Goal: Task Accomplishment & Management: Manage account settings

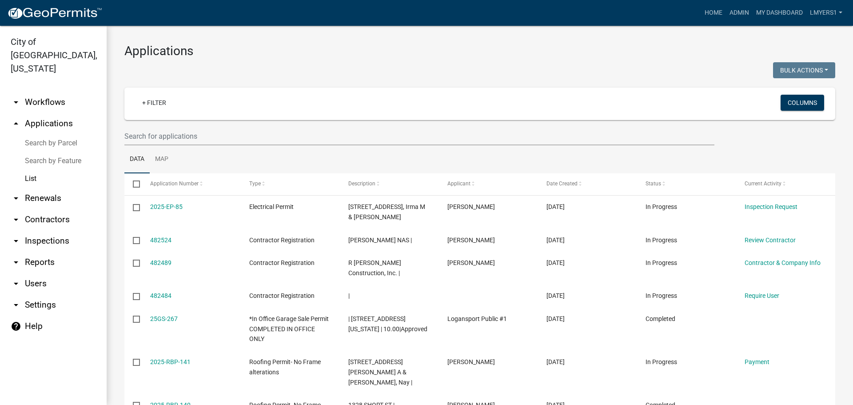
select select "3: 100"
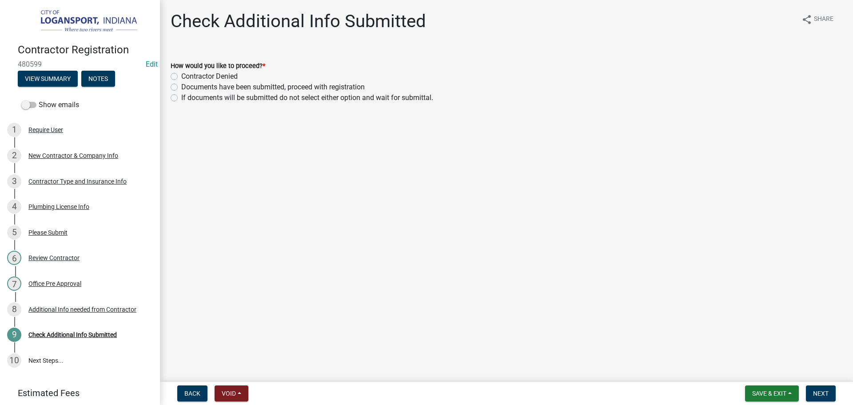
click at [181, 87] on label "Documents have been submitted, proceed with registration" at bounding box center [272, 87] width 183 height 11
click at [181, 87] on input "Documents have been submitted, proceed with registration" at bounding box center [184, 85] width 6 height 6
radio input "true"
click at [814, 397] on span "Next" at bounding box center [821, 392] width 16 height 7
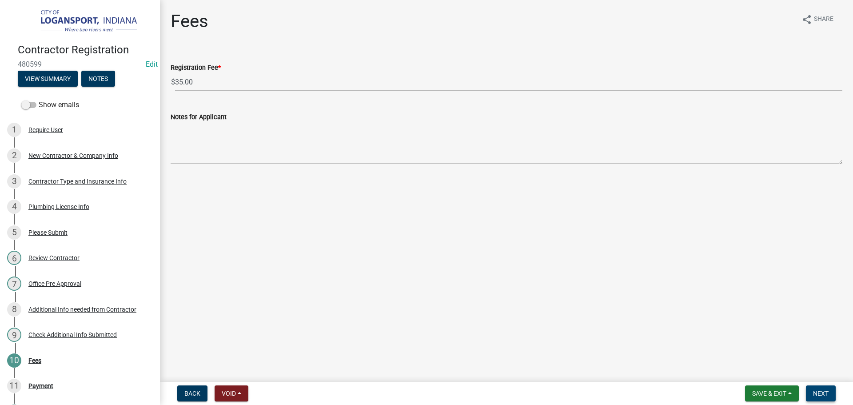
click at [809, 396] on button "Next" at bounding box center [821, 393] width 30 height 16
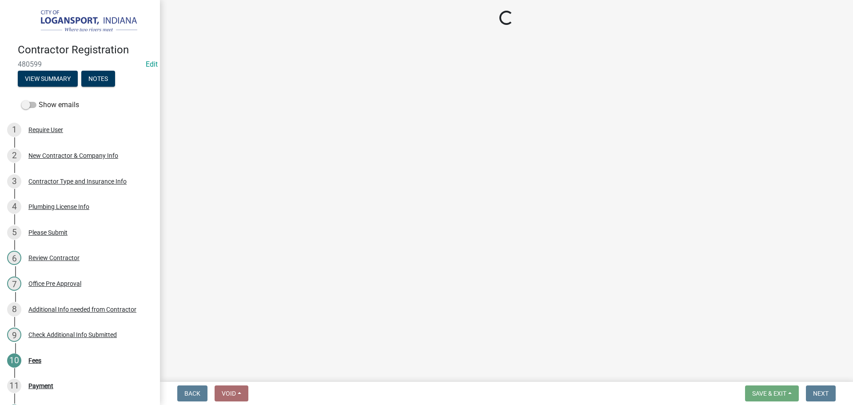
select select "3: 3"
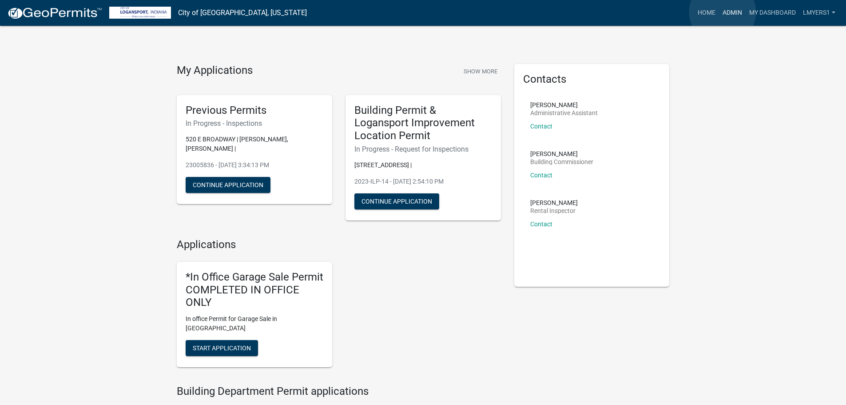
click at [723, 12] on link "Admin" at bounding box center [732, 12] width 27 height 17
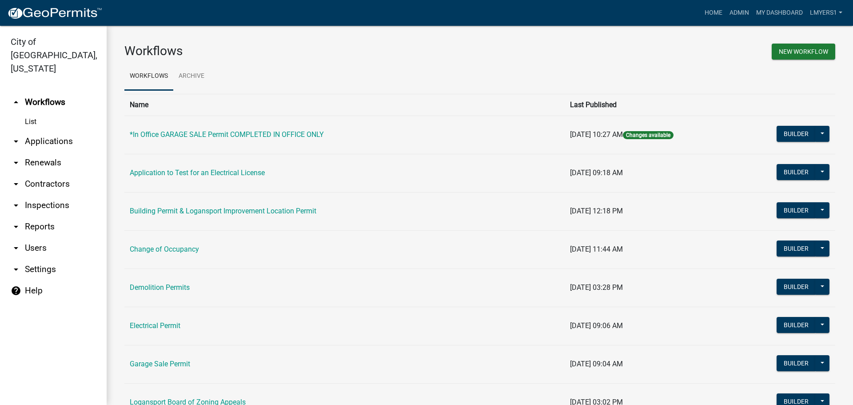
click at [49, 131] on link "arrow_drop_down Applications" at bounding box center [53, 141] width 107 height 21
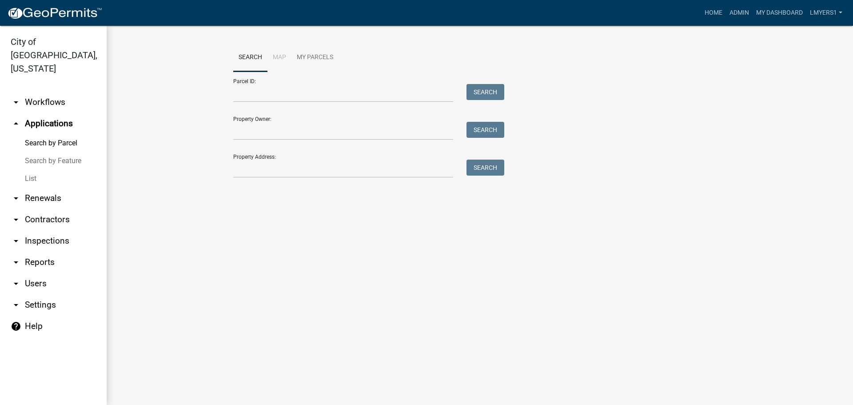
click at [36, 170] on link "List" at bounding box center [53, 179] width 107 height 18
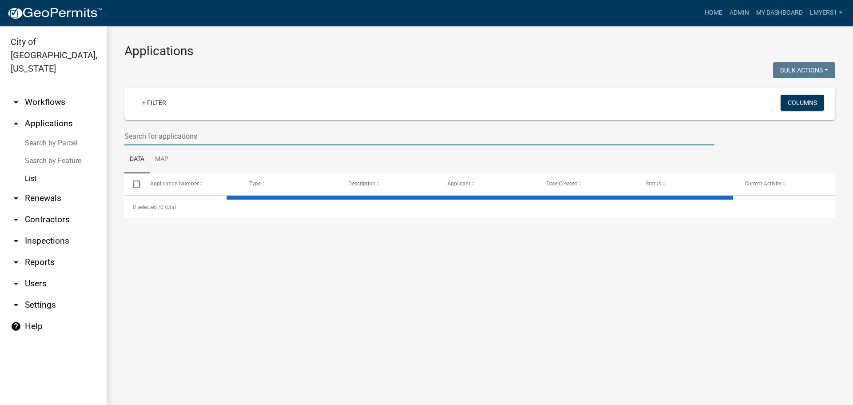
click at [191, 131] on input "text" at bounding box center [419, 136] width 590 height 18
select select "3: 100"
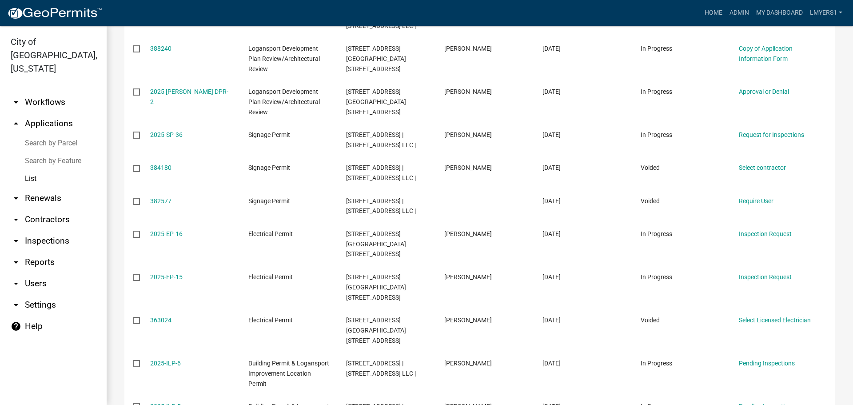
scroll to position [444, 0]
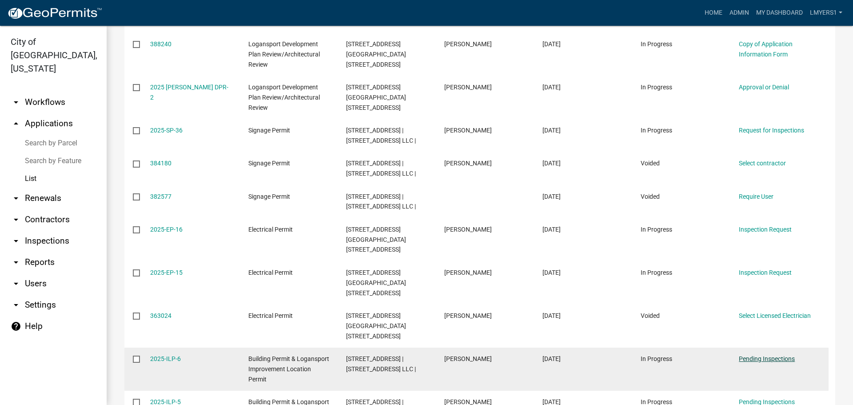
type input "3900 E Market"
click at [775, 355] on link "Pending Inspections" at bounding box center [766, 358] width 56 height 7
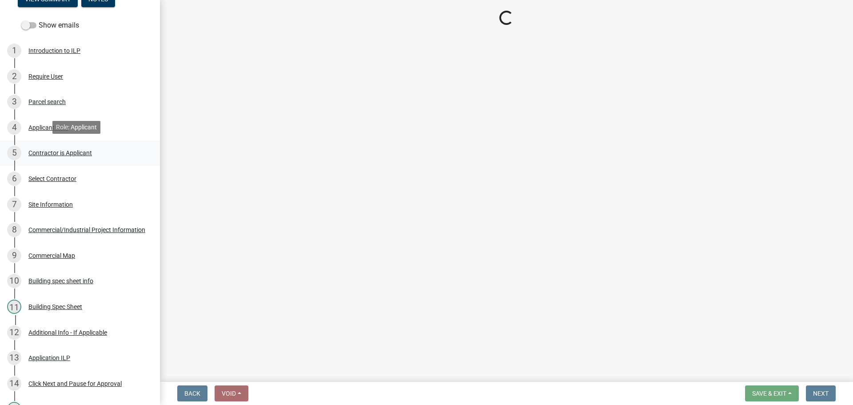
scroll to position [133, 0]
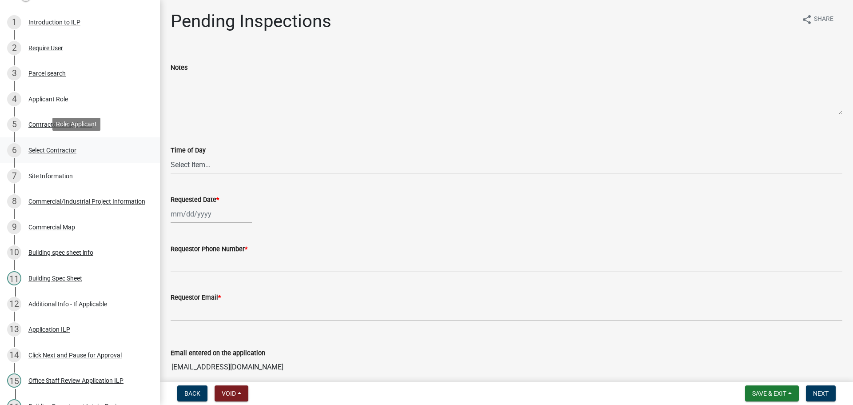
click at [36, 150] on div "Select Contractor" at bounding box center [52, 150] width 48 height 6
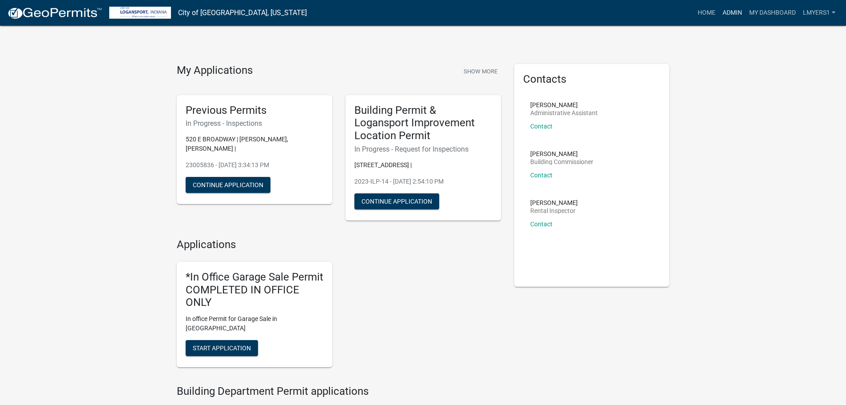
click at [727, 10] on link "Admin" at bounding box center [732, 12] width 27 height 17
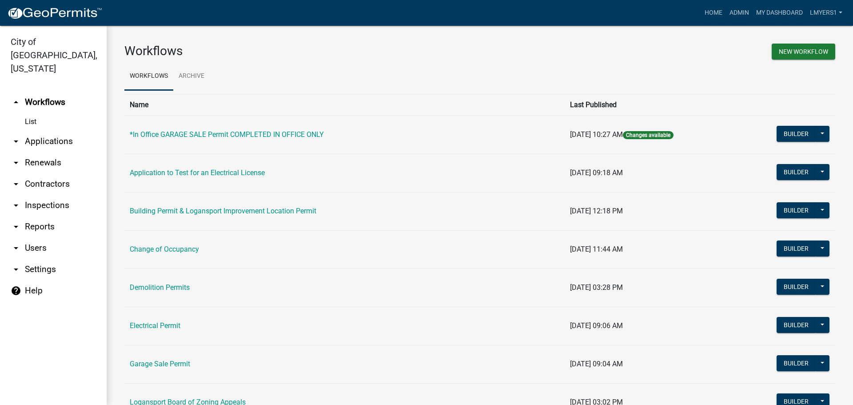
click at [42, 131] on link "arrow_drop_down Applications" at bounding box center [53, 141] width 107 height 21
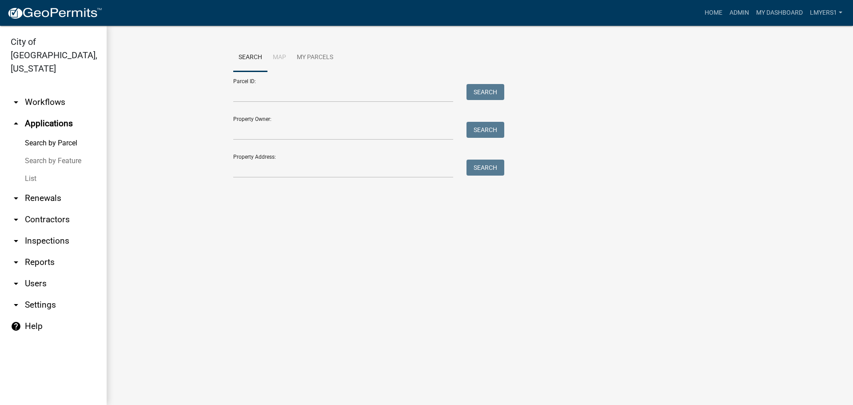
click at [36, 170] on link "List" at bounding box center [53, 179] width 107 height 18
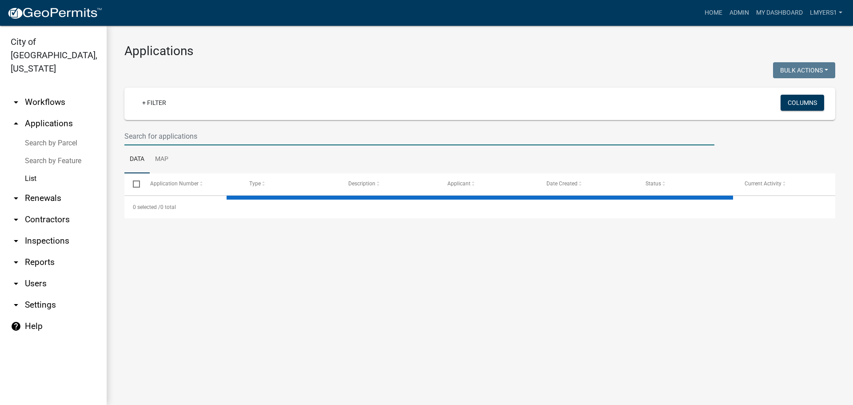
click at [174, 140] on input "text" at bounding box center [419, 136] width 590 height 18
select select "3: 100"
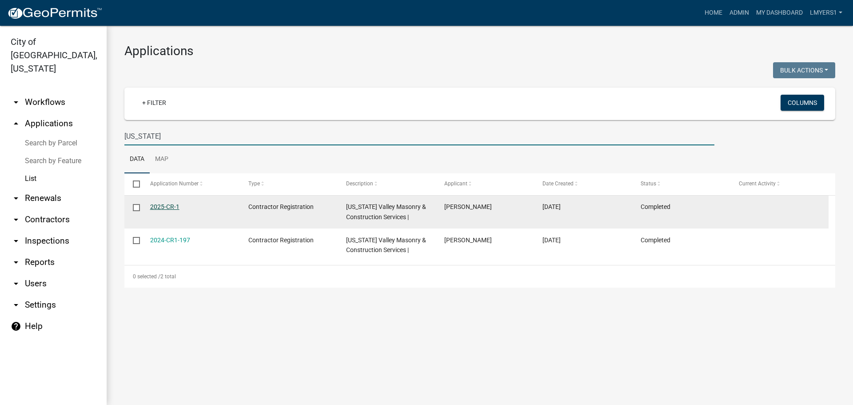
type input "Ohio"
click at [159, 207] on link "2025-CR-1" at bounding box center [164, 206] width 29 height 7
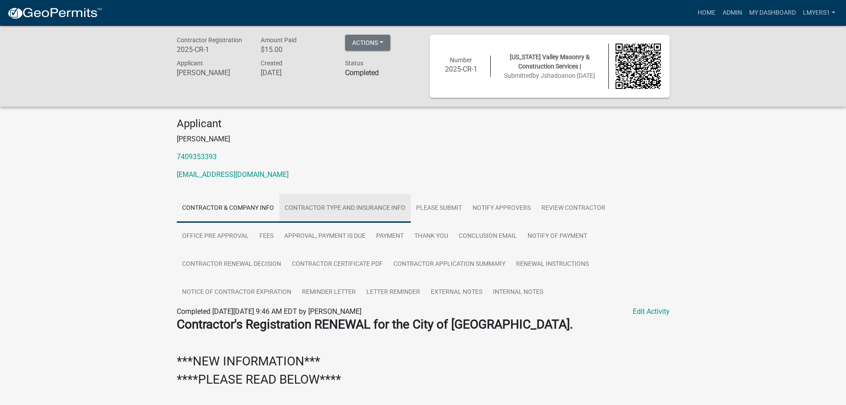
click at [305, 208] on link "Contractor Type and Insurance Info" at bounding box center [344, 208] width 131 height 28
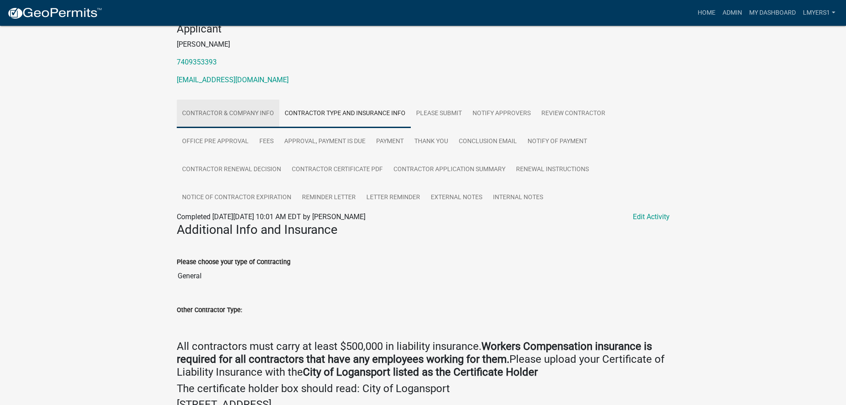
click at [245, 108] on link "Contractor & Company Info" at bounding box center [228, 113] width 103 height 28
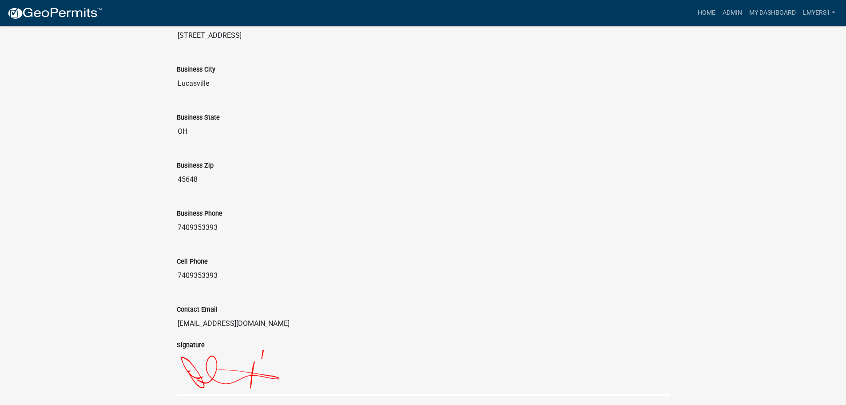
scroll to position [850, 0]
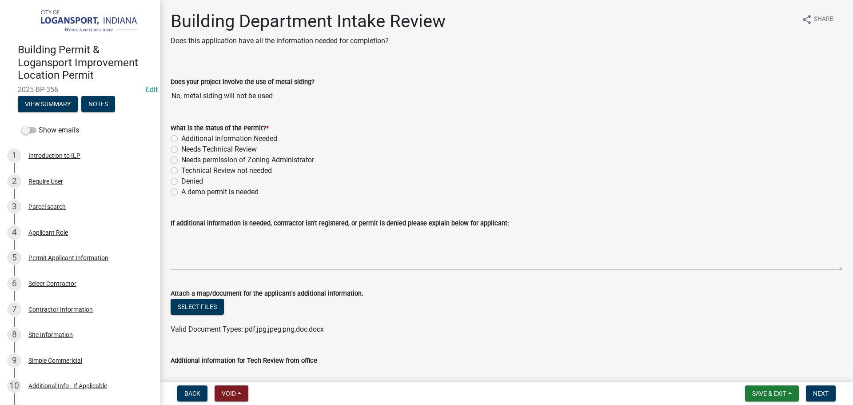
click at [181, 149] on label "Needs Technical Review" at bounding box center [218, 149] width 75 height 11
click at [181, 149] on input "Needs Technical Review" at bounding box center [184, 147] width 6 height 6
radio input "true"
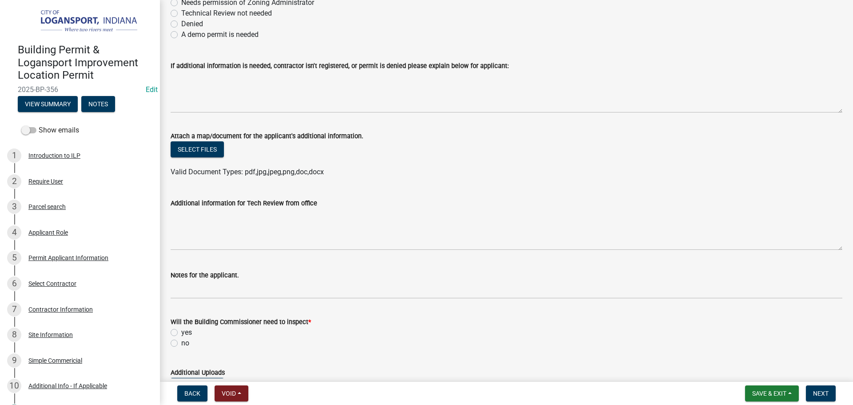
scroll to position [222, 0]
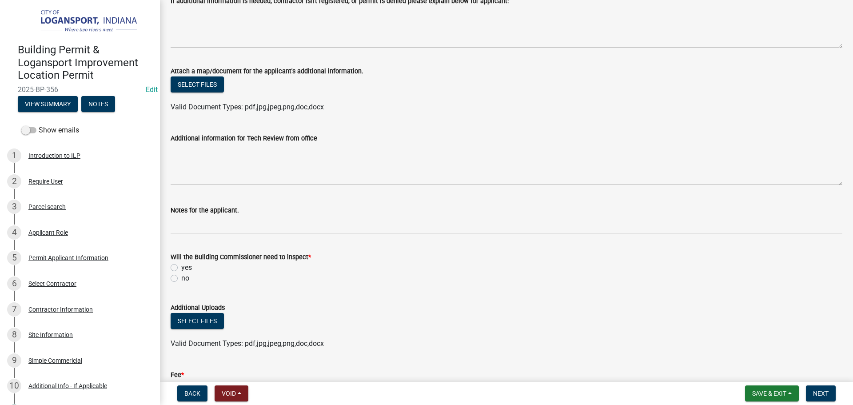
click at [181, 269] on label "yes" at bounding box center [186, 267] width 11 height 11
click at [181, 268] on input "yes" at bounding box center [184, 265] width 6 height 6
radio input "true"
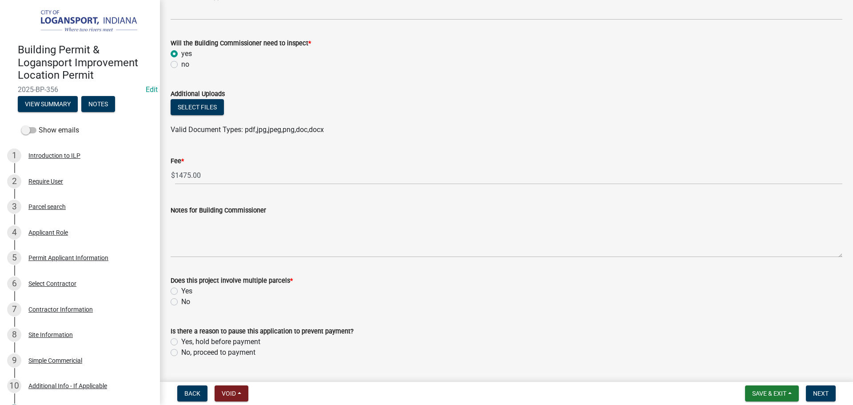
scroll to position [458, 0]
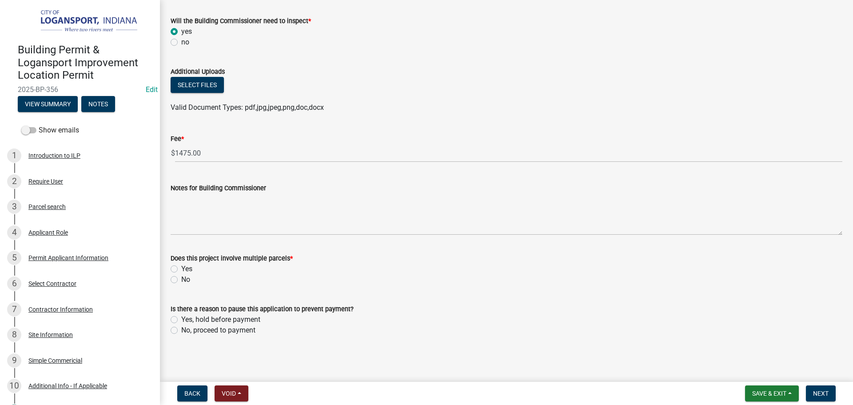
click at [181, 281] on label "No" at bounding box center [185, 279] width 9 height 11
click at [181, 280] on input "No" at bounding box center [184, 277] width 6 height 6
radio input "true"
click at [181, 332] on label "No, proceed to payment" at bounding box center [218, 330] width 74 height 11
click at [181, 330] on input "No, proceed to payment" at bounding box center [184, 328] width 6 height 6
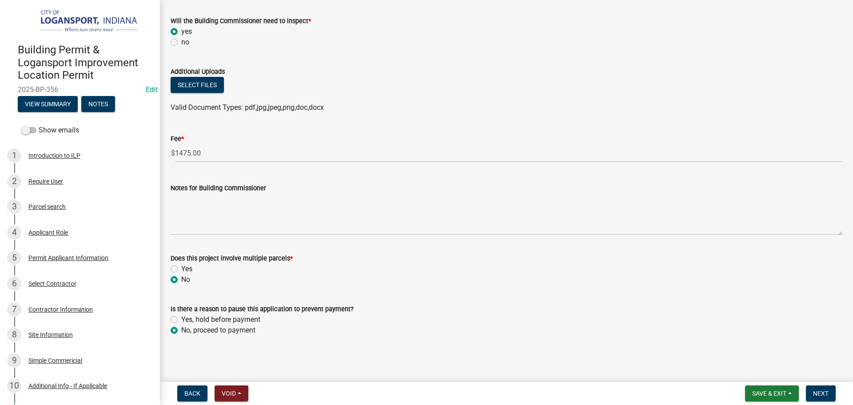
radio input "true"
click at [823, 385] on nav "Back Void Withdraw Lock Expire Void Save & Exit Save Save & Exit Next" at bounding box center [506, 392] width 693 height 23
click at [826, 395] on span "Next" at bounding box center [821, 392] width 16 height 7
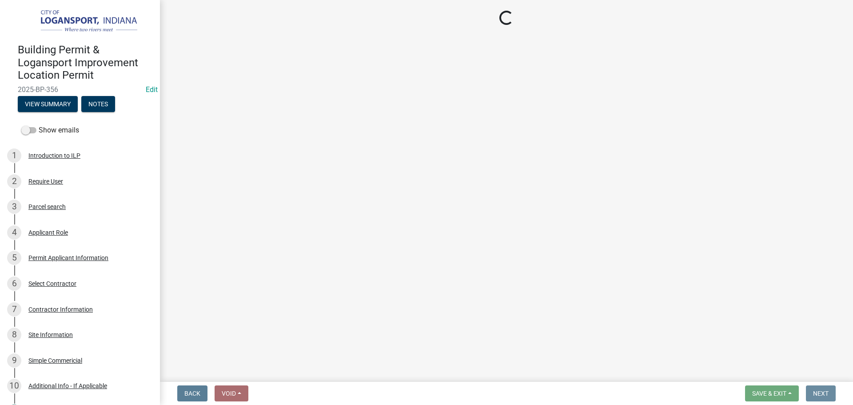
scroll to position [0, 0]
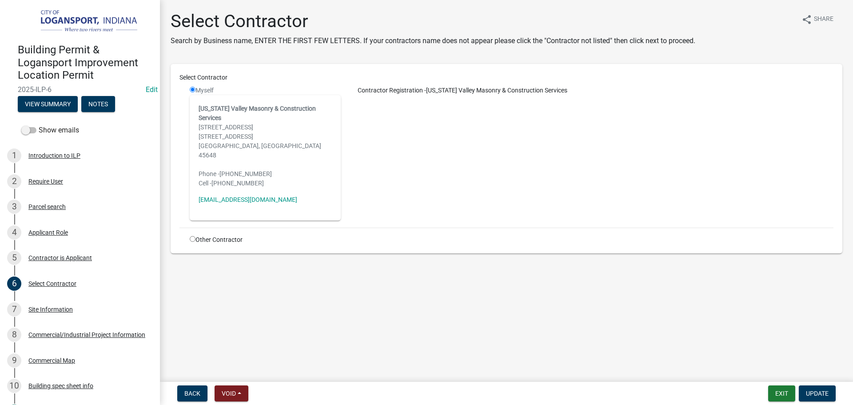
scroll to position [133, 0]
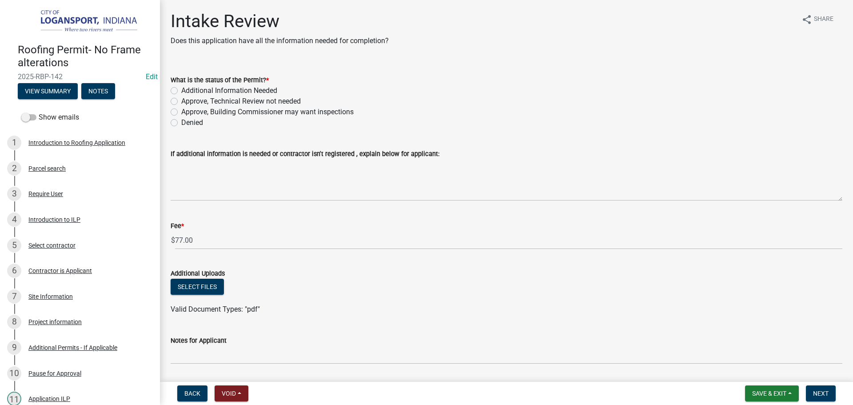
click at [181, 103] on label "Approve, Technical Review not needed" at bounding box center [240, 101] width 119 height 11
click at [181, 102] on input "Approve, Technical Review not needed" at bounding box center [184, 99] width 6 height 6
radio input "true"
click at [818, 392] on span "Next" at bounding box center [821, 392] width 16 height 7
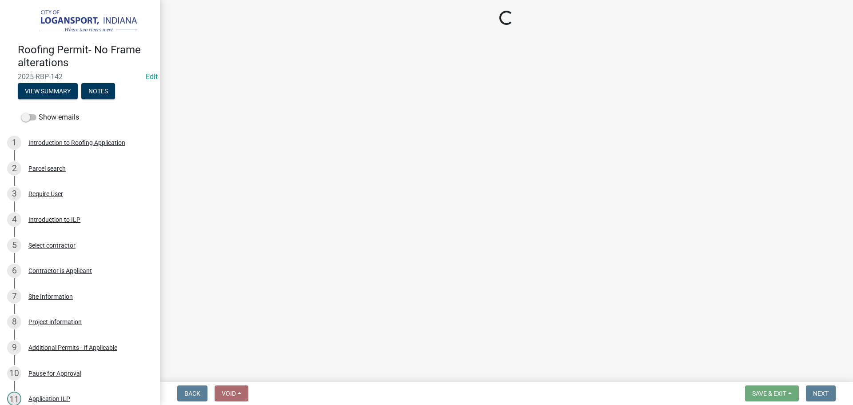
select select "3: 3"
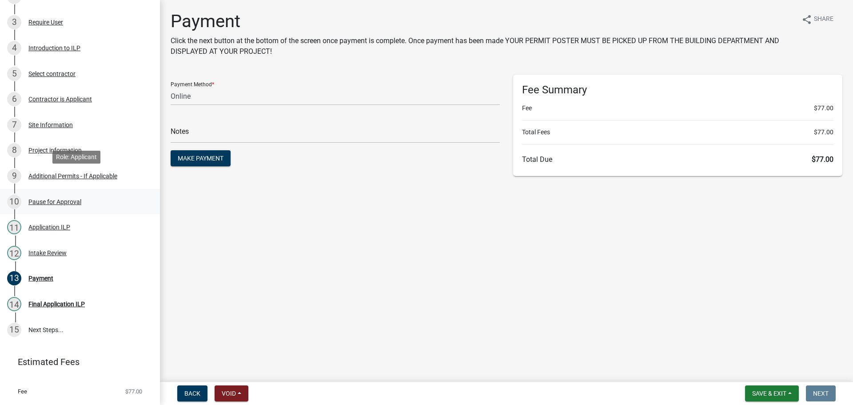
scroll to position [190, 0]
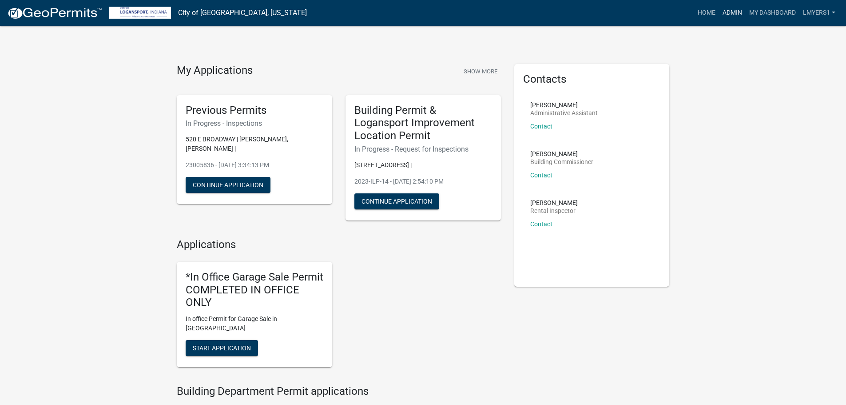
click at [731, 9] on link "Admin" at bounding box center [732, 12] width 27 height 17
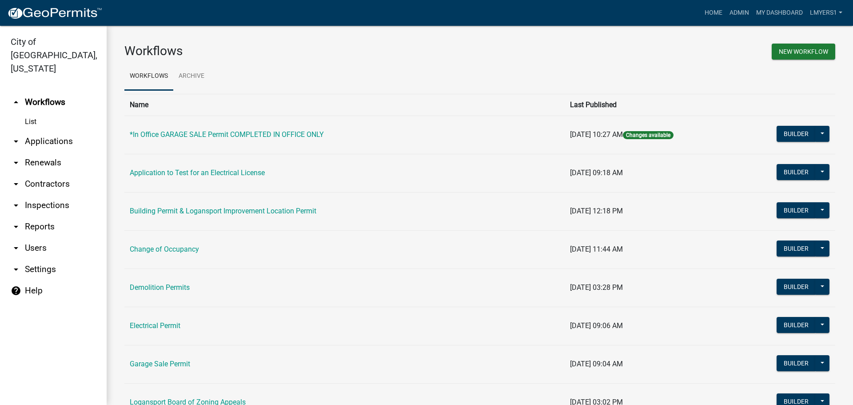
click at [52, 131] on link "arrow_drop_down Applications" at bounding box center [53, 141] width 107 height 21
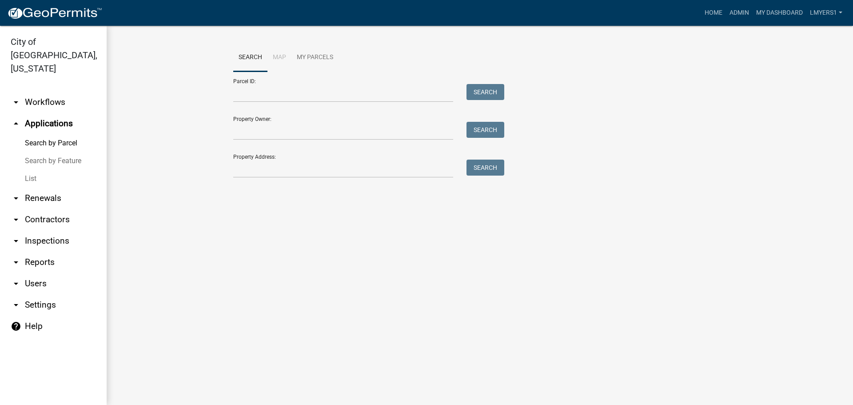
click at [28, 170] on link "List" at bounding box center [53, 179] width 107 height 18
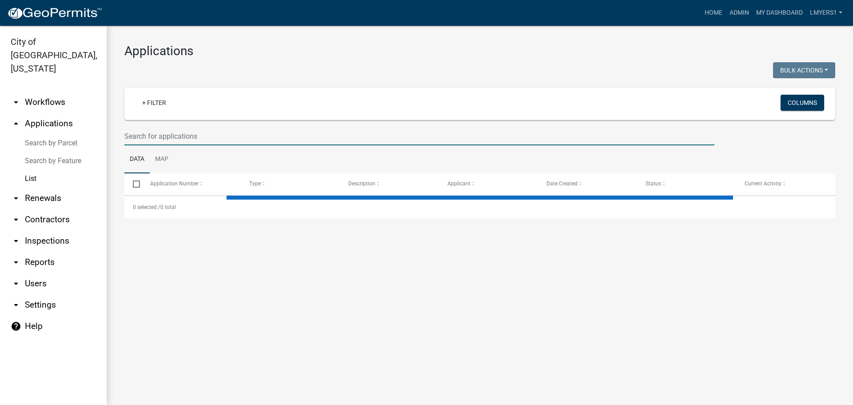
click at [170, 139] on input "text" at bounding box center [419, 136] width 590 height 18
type input "4"
select select "3: 100"
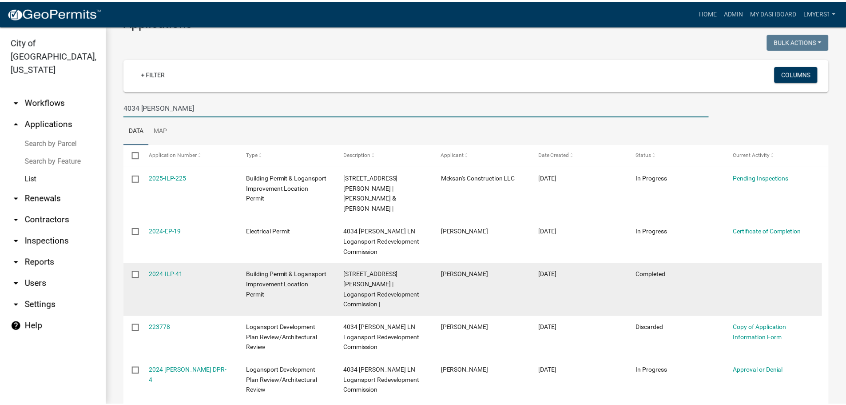
scroll to position [50, 0]
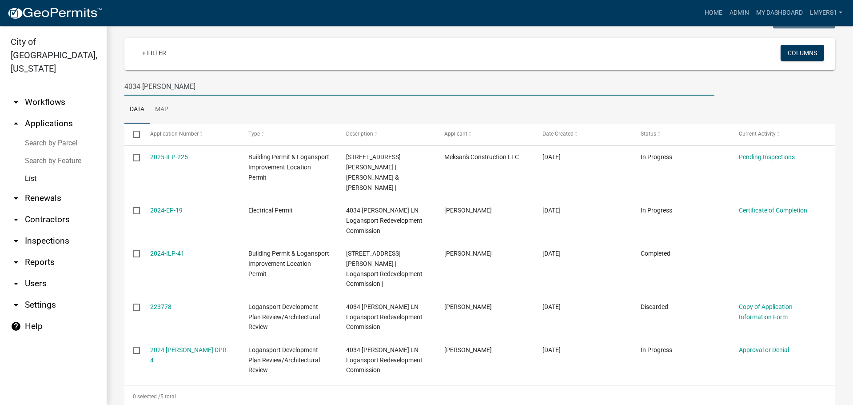
click at [195, 88] on input "4034 mike" at bounding box center [419, 86] width 590 height 18
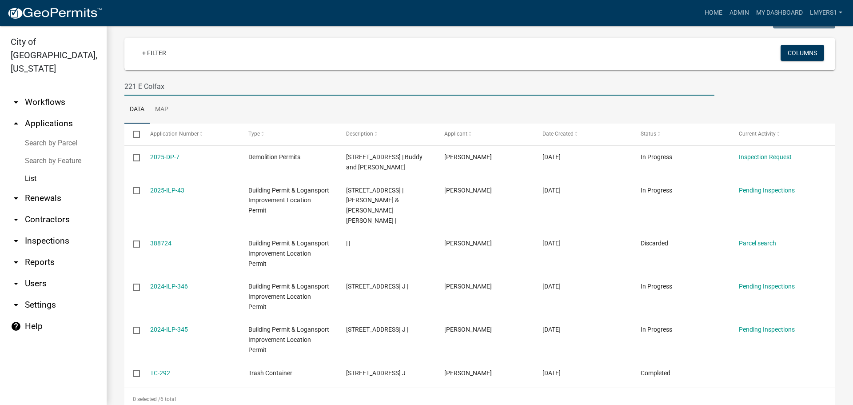
click at [170, 82] on input "221 E Colfax" at bounding box center [419, 86] width 590 height 18
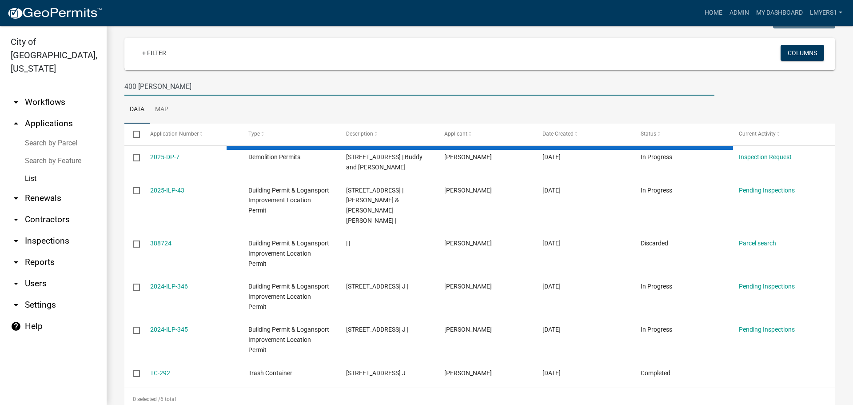
type input "400 Howard"
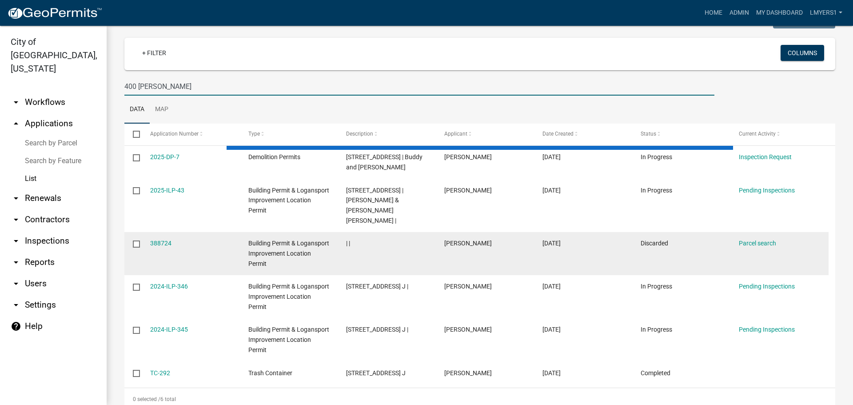
select select "3: 100"
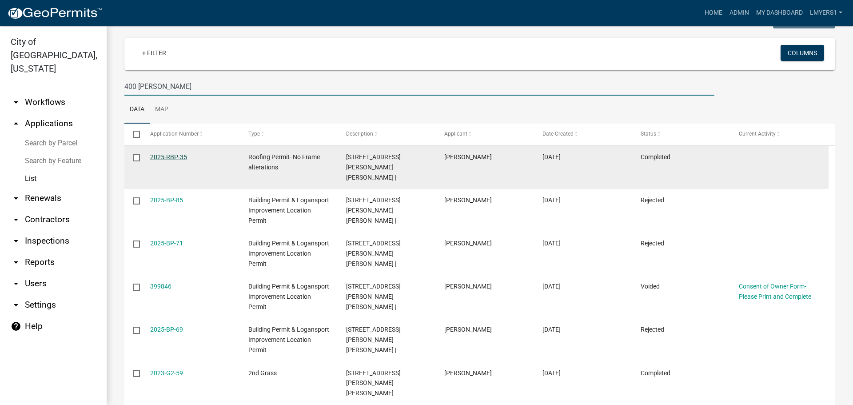
type input "400 Howard"
click at [166, 156] on link "2025-RBP-35" at bounding box center [168, 156] width 37 height 7
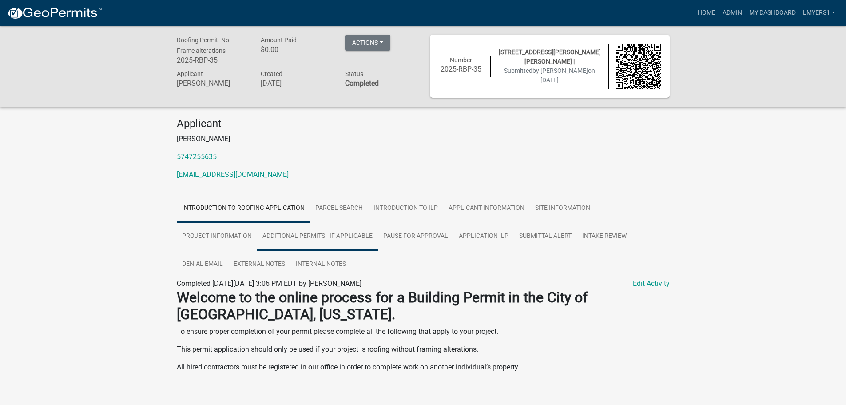
scroll to position [26, 0]
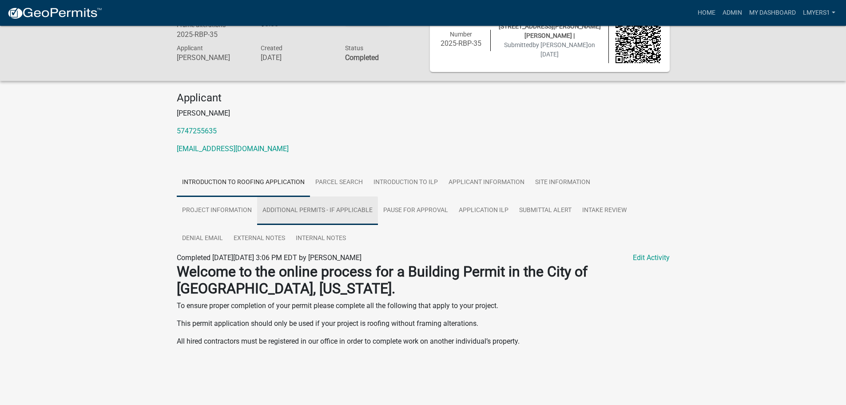
click at [299, 209] on link "Additional Permits - If Applicable" at bounding box center [317, 210] width 121 height 28
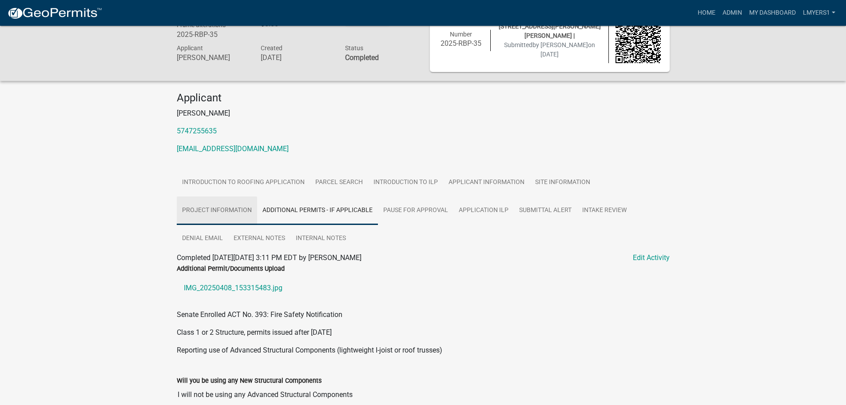
click at [235, 209] on link "Project information" at bounding box center [217, 210] width 80 height 28
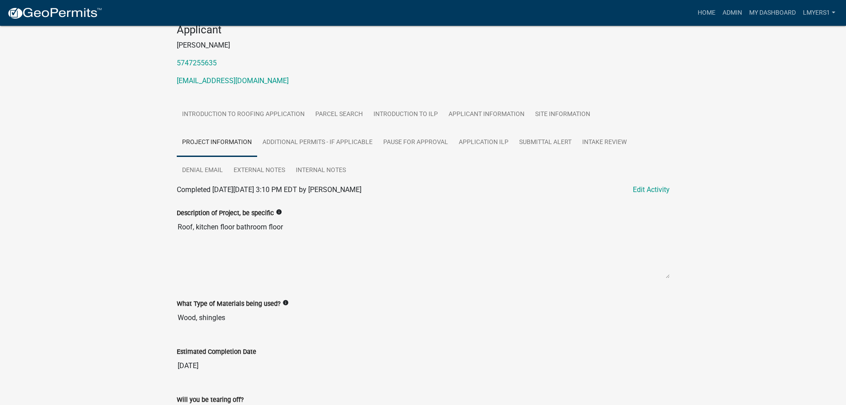
scroll to position [0, 0]
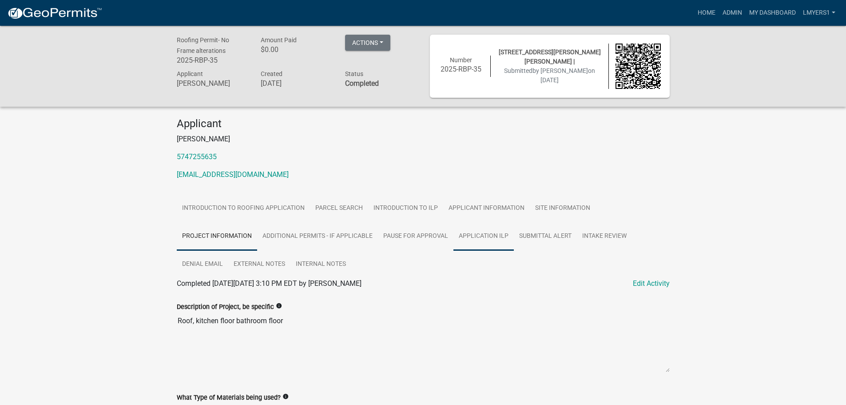
click at [476, 230] on link "Application ILP" at bounding box center [483, 236] width 60 height 28
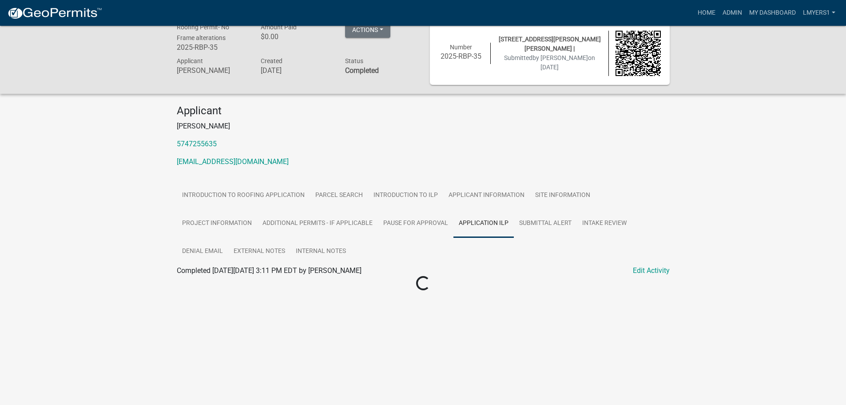
scroll to position [26, 0]
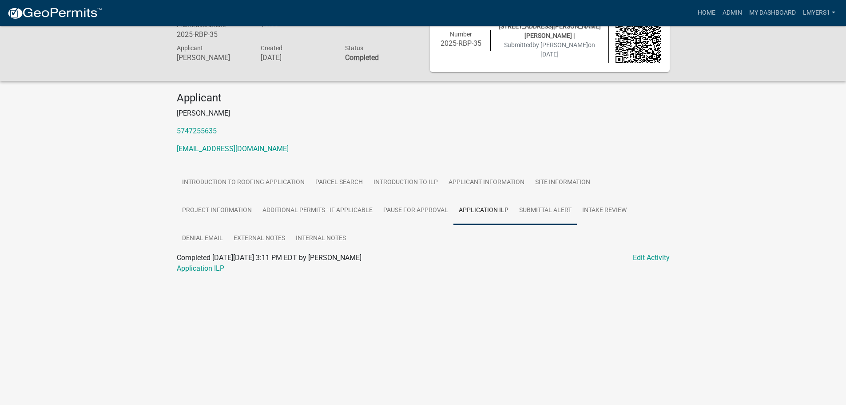
click at [526, 212] on link "Submittal Alert" at bounding box center [545, 210] width 63 height 28
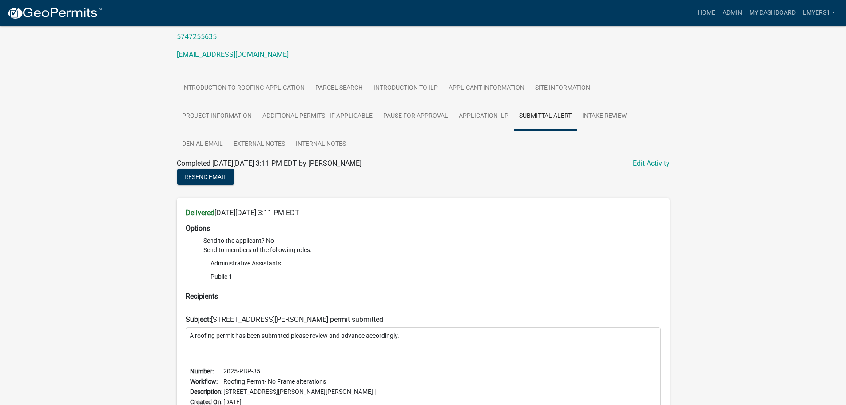
scroll to position [24, 0]
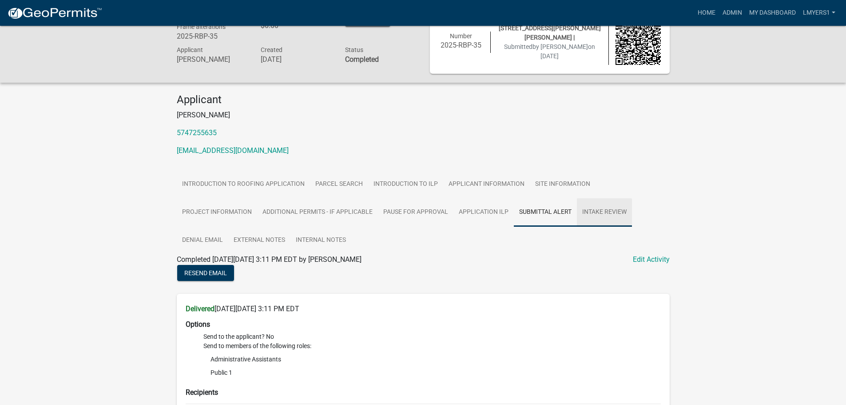
click at [603, 208] on link "Intake Review" at bounding box center [604, 212] width 55 height 28
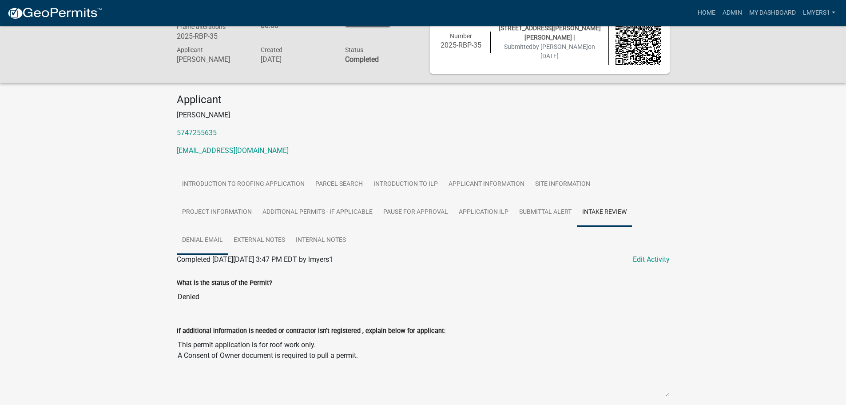
click at [205, 243] on link "Denial Email" at bounding box center [203, 240] width 52 height 28
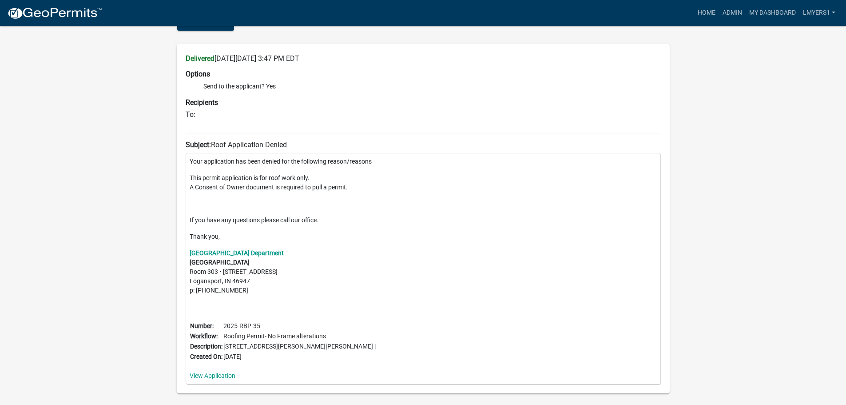
scroll to position [0, 0]
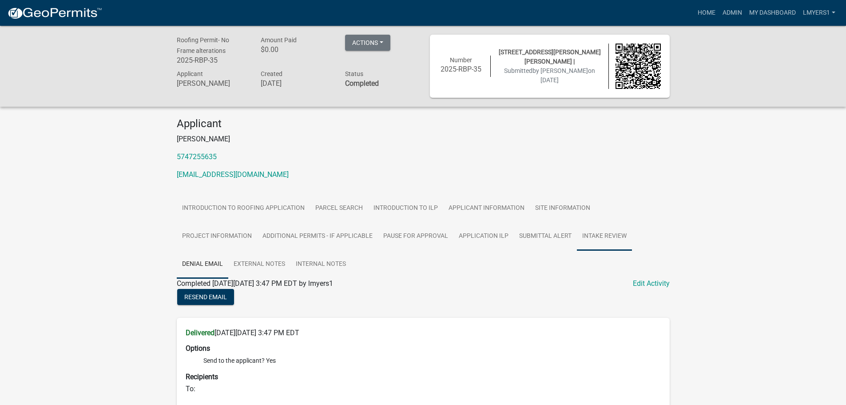
click at [604, 238] on link "Intake Review" at bounding box center [604, 236] width 55 height 28
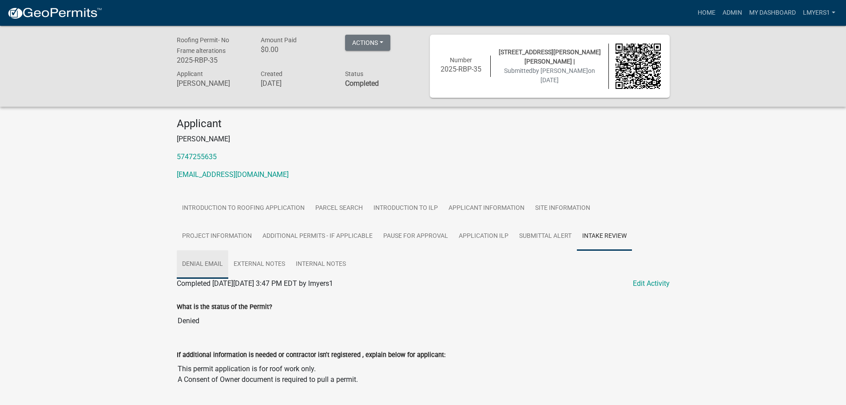
click at [206, 263] on link "Denial Email" at bounding box center [203, 264] width 52 height 28
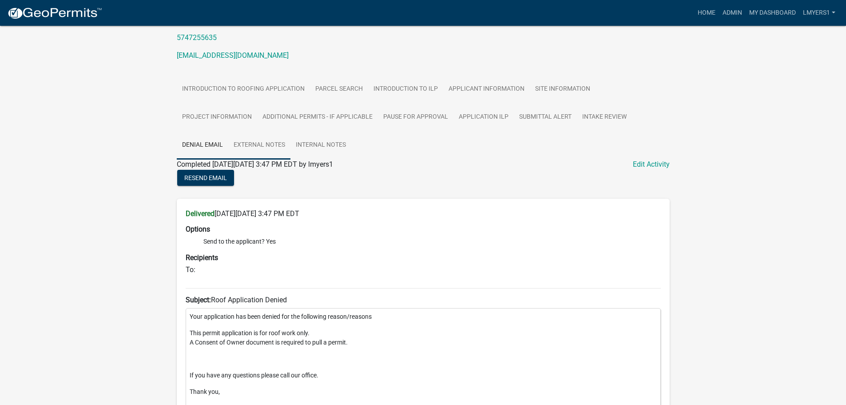
scroll to position [133, 0]
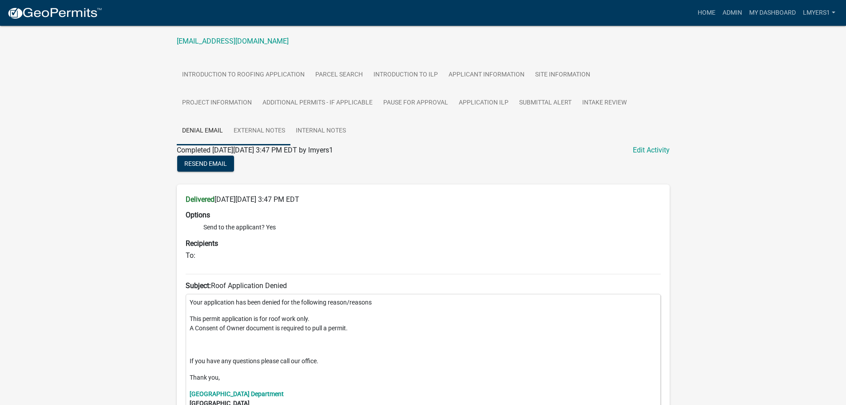
click at [265, 128] on link "External Notes" at bounding box center [259, 131] width 62 height 28
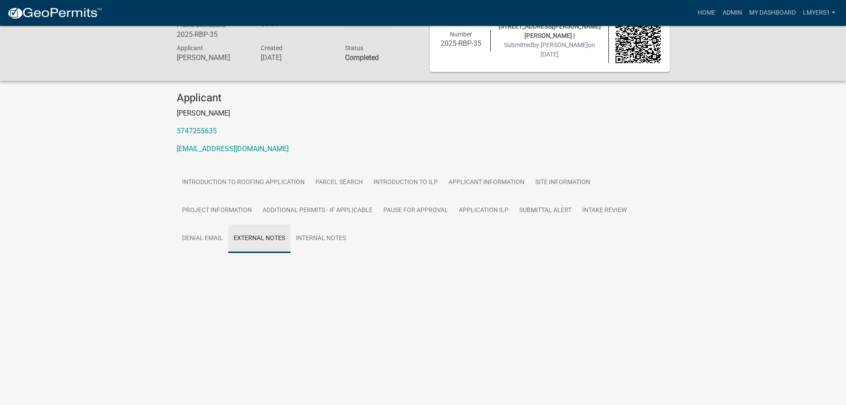
scroll to position [67, 0]
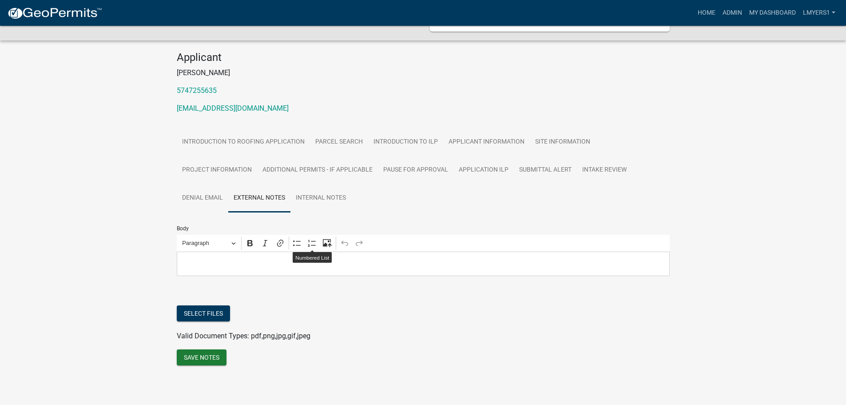
click at [248, 266] on p "Editor editing area: main. Press Alt+0 for help." at bounding box center [423, 263] width 484 height 11
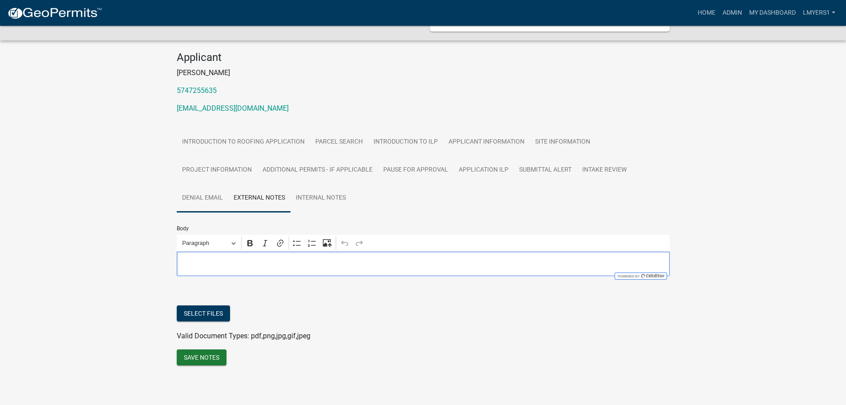
click at [201, 197] on link "Denial Email" at bounding box center [203, 198] width 52 height 28
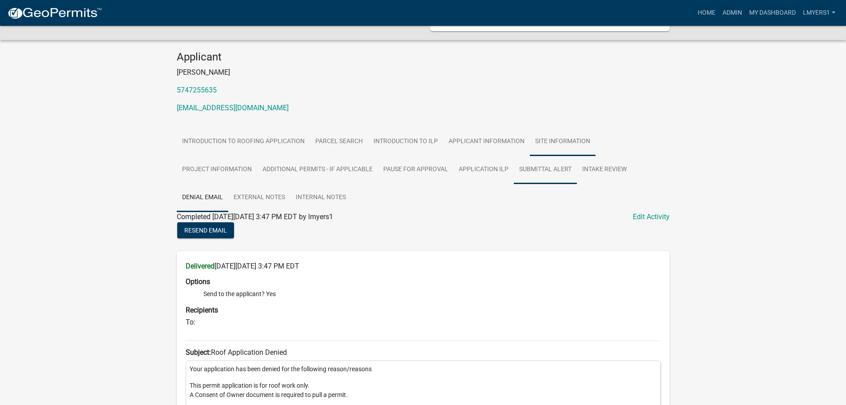
click at [547, 171] on link "Submittal Alert" at bounding box center [545, 169] width 63 height 28
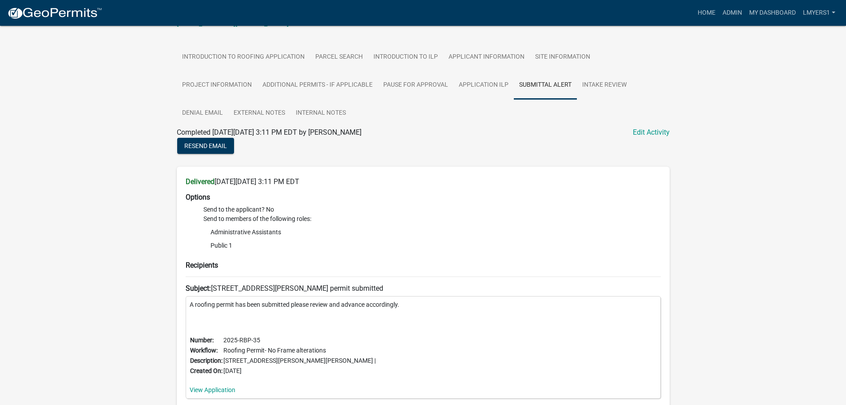
scroll to position [155, 0]
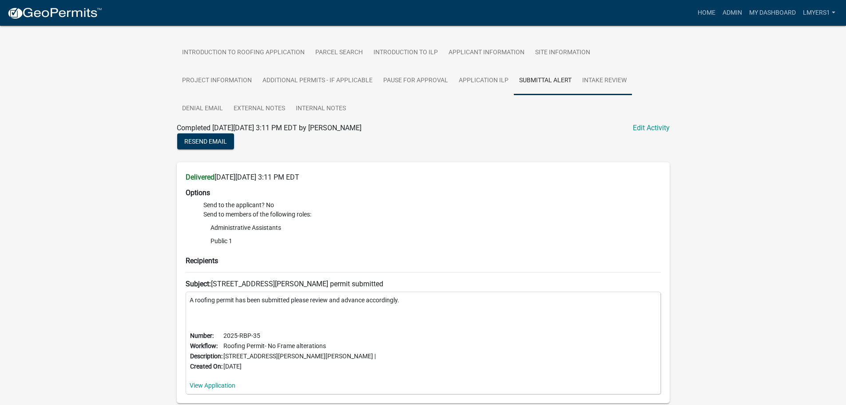
click at [591, 79] on link "Intake Review" at bounding box center [604, 81] width 55 height 28
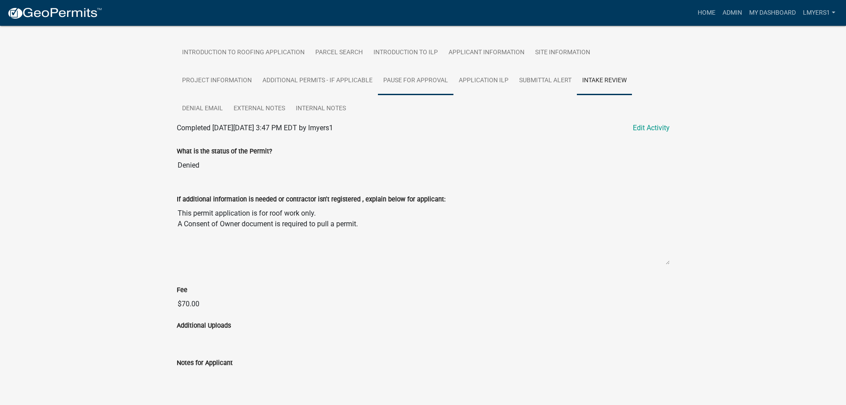
click at [412, 77] on link "Pause for Approval" at bounding box center [415, 81] width 75 height 28
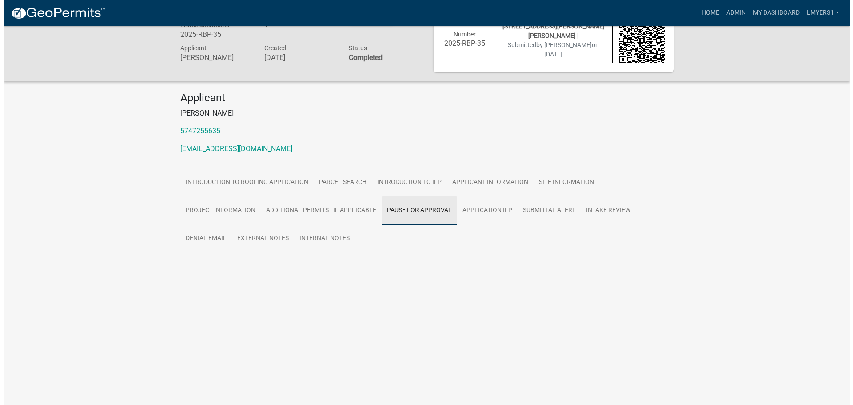
scroll to position [26, 0]
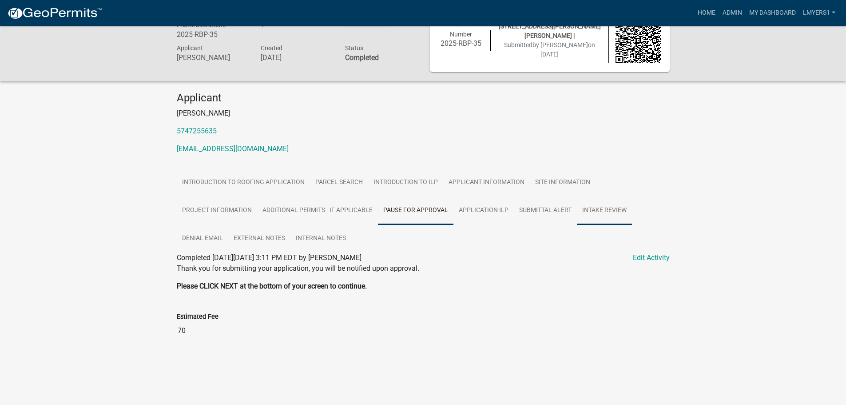
click at [595, 212] on link "Intake Review" at bounding box center [604, 210] width 55 height 28
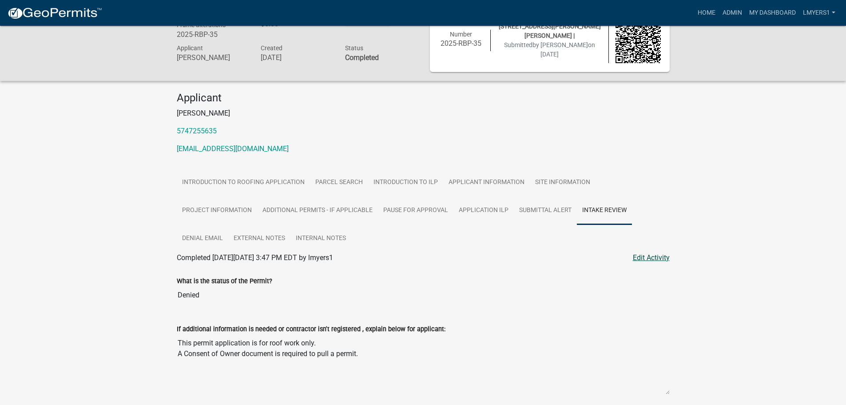
click at [648, 259] on link "Edit Activity" at bounding box center [651, 257] width 37 height 11
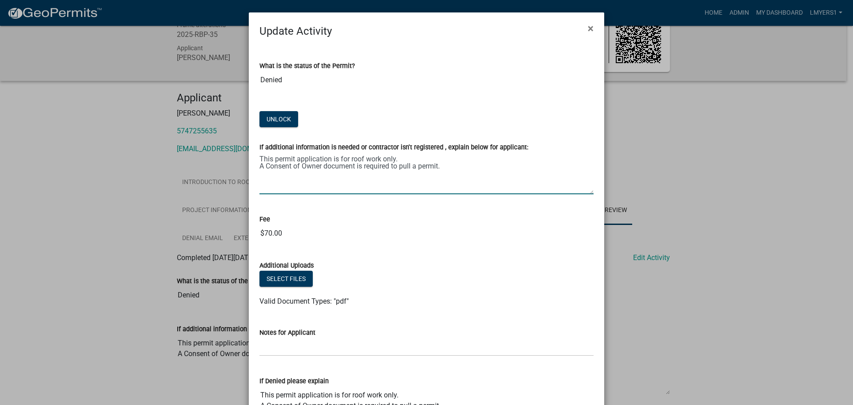
drag, startPoint x: 401, startPoint y: 158, endPoint x: 250, endPoint y: 145, distance: 151.1
click at [253, 145] on div "If additional information is needed or contractor isn't registered , explain be…" at bounding box center [426, 161] width 347 height 65
click at [457, 167] on textarea "A Consent of Owner document is required to pull a permit." at bounding box center [426, 173] width 334 height 42
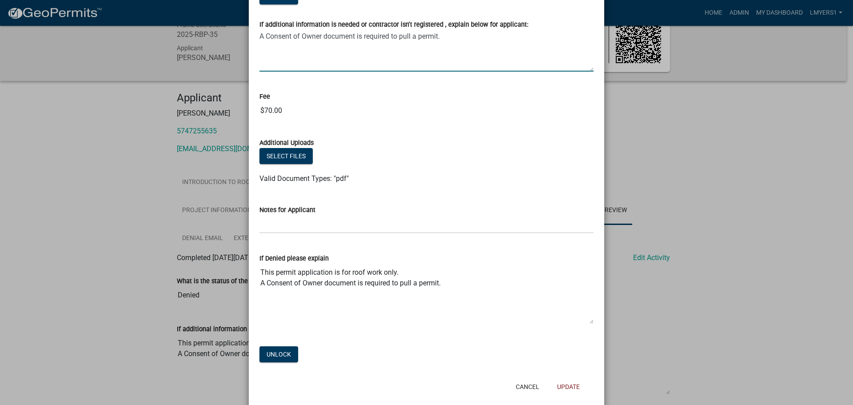
scroll to position [138, 0]
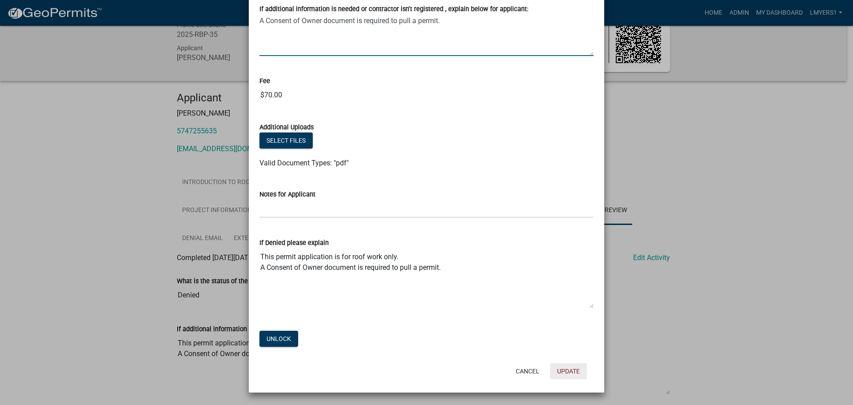
type textarea "A Consent of Owner document is required to pull a permit."
click at [561, 375] on button "Update" at bounding box center [568, 371] width 37 height 16
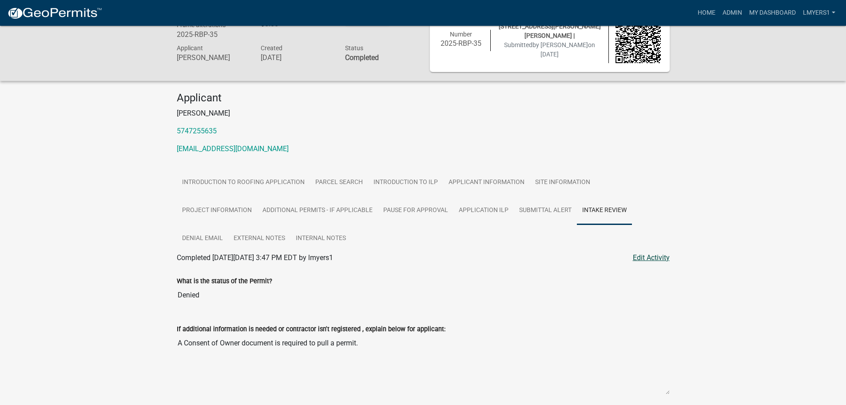
click at [650, 253] on link "Edit Activity" at bounding box center [651, 257] width 37 height 11
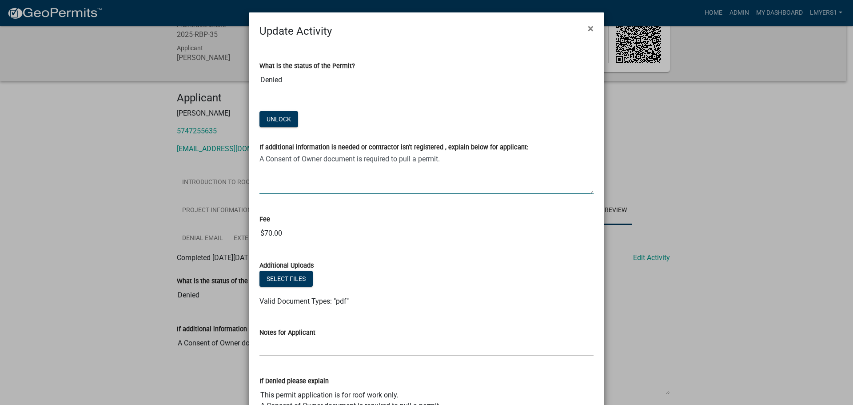
click at [260, 158] on textarea "A Consent of Owner document is required to pull a permit." at bounding box center [426, 173] width 334 height 42
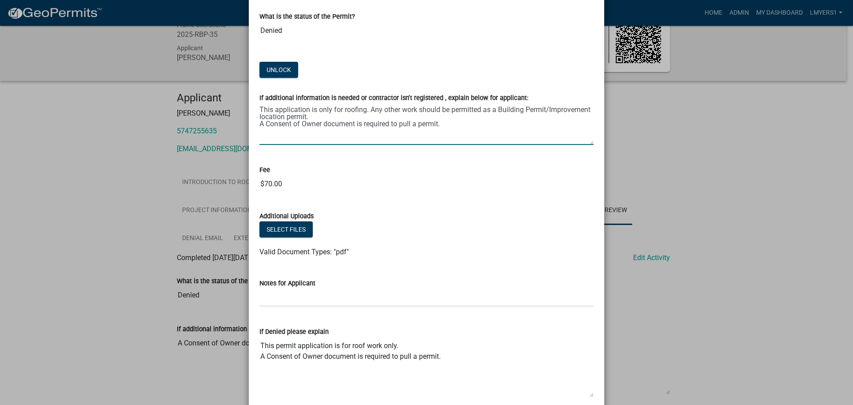
scroll to position [138, 0]
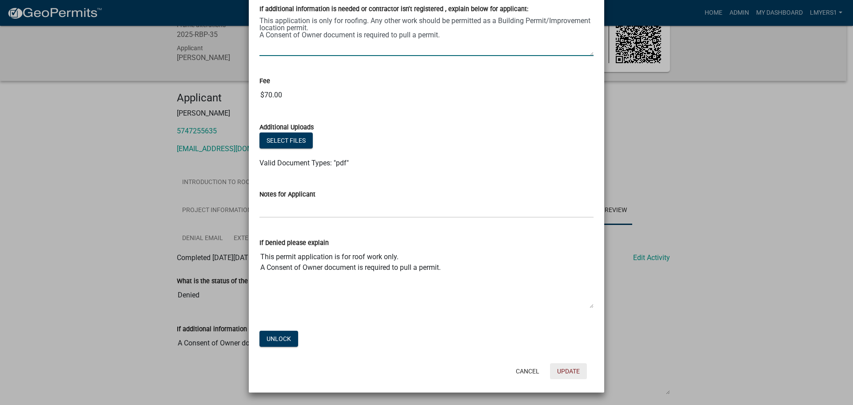
type textarea "This application is only for roofing. Any other work should be permitted as a B…"
click at [561, 369] on button "Update" at bounding box center [568, 371] width 37 height 16
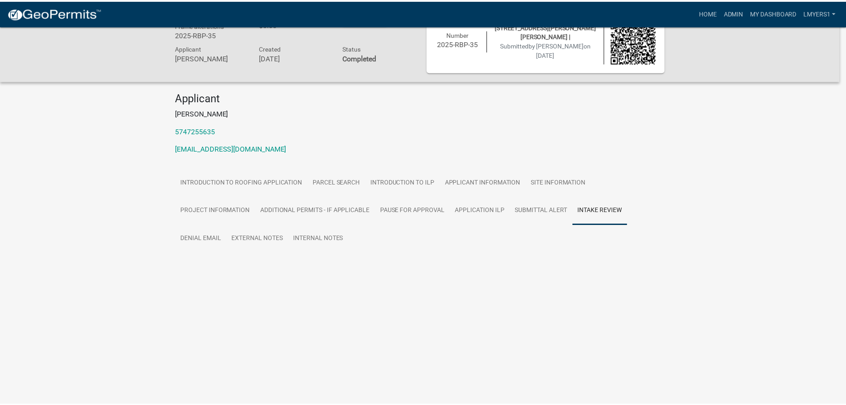
scroll to position [0, 0]
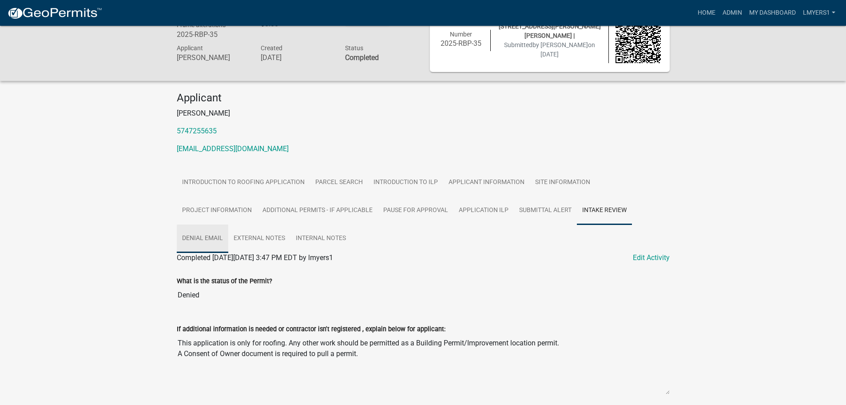
click at [207, 231] on link "Denial Email" at bounding box center [203, 238] width 52 height 28
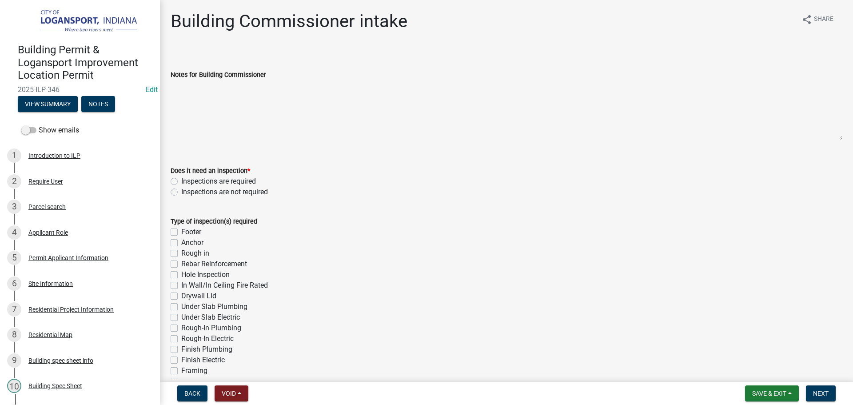
click at [181, 181] on label "Inspections are required" at bounding box center [218, 181] width 75 height 11
click at [181, 181] on input "Inspections are required" at bounding box center [184, 179] width 6 height 6
radio input "true"
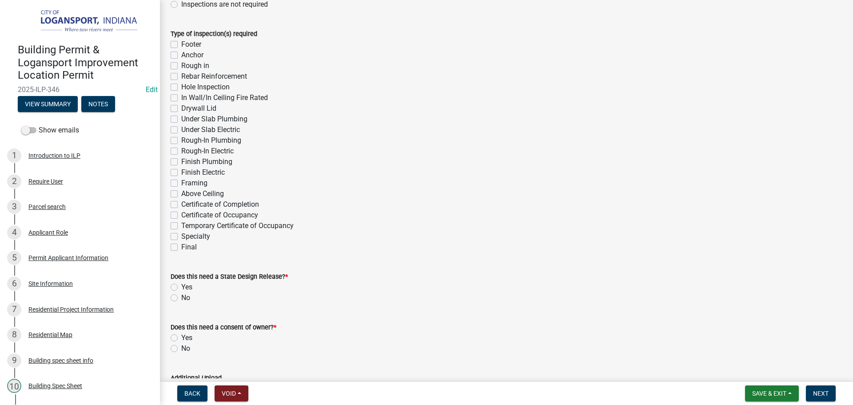
scroll to position [222, 0]
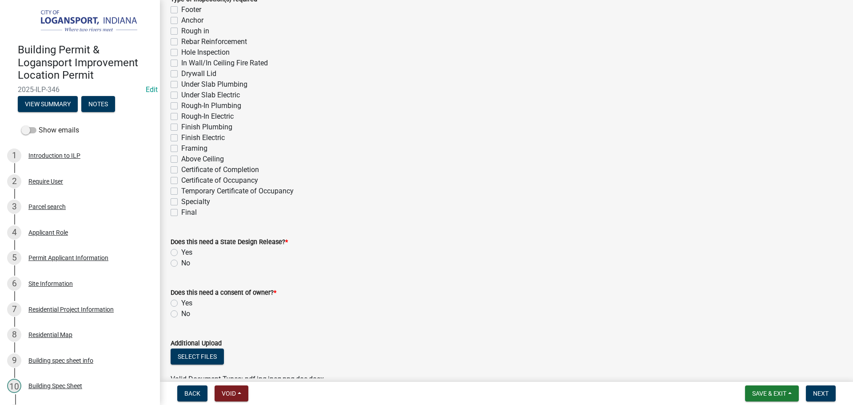
click at [181, 210] on label "Final" at bounding box center [189, 212] width 16 height 11
click at [181, 210] on input "Final" at bounding box center [184, 210] width 6 height 6
checkbox input "true"
checkbox input "false"
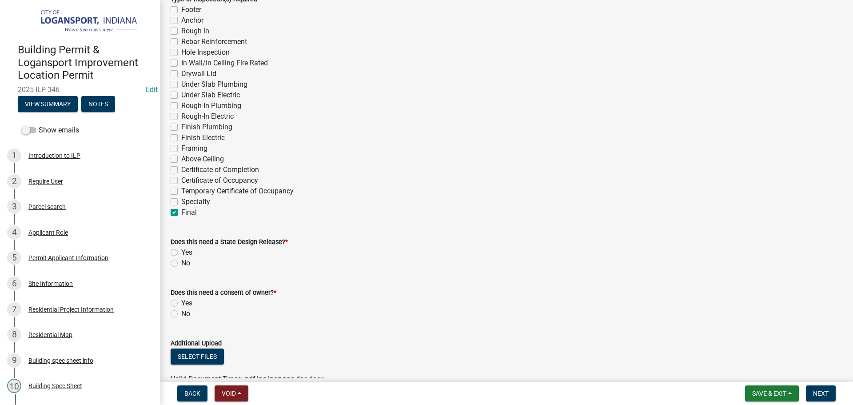
checkbox input "false"
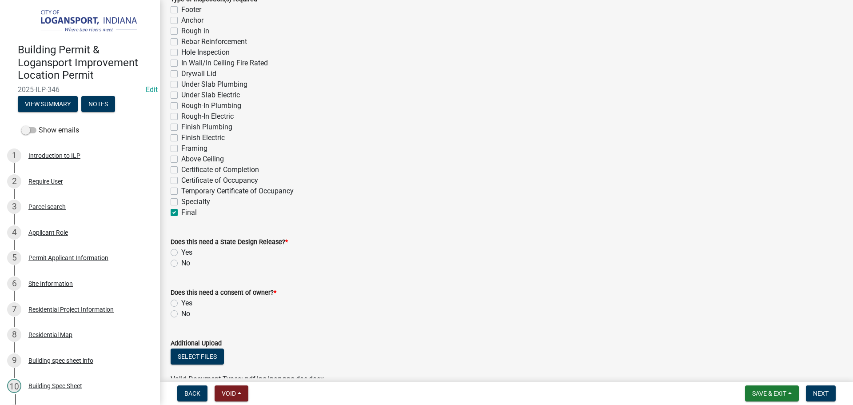
checkbox input "false"
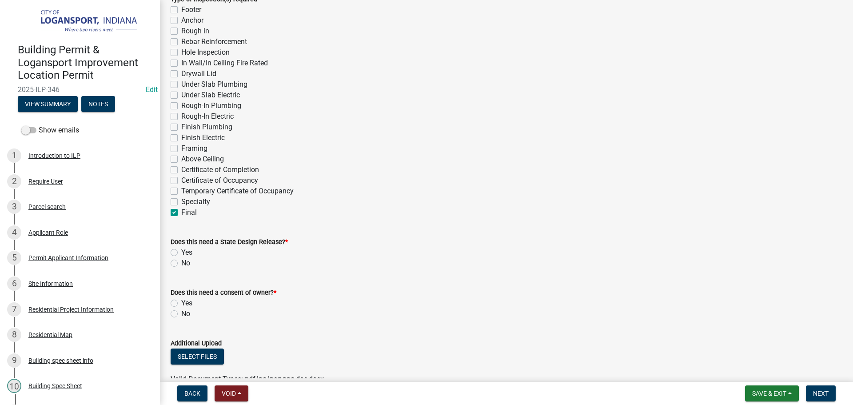
checkbox input "false"
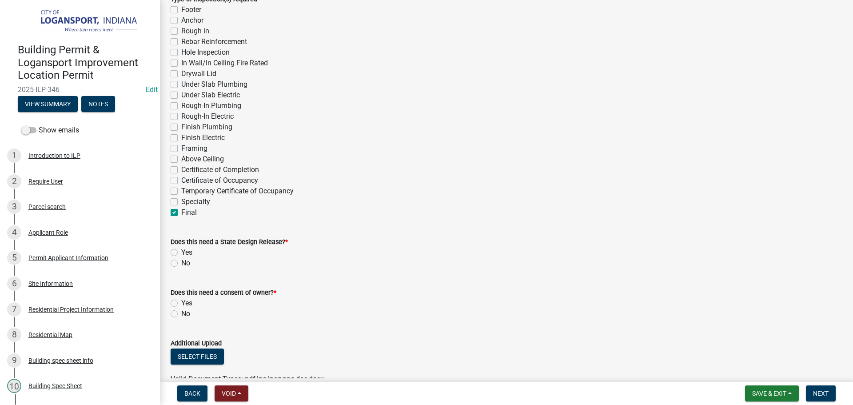
checkbox input "false"
checkbox input "true"
click at [181, 265] on label "No" at bounding box center [185, 263] width 9 height 11
click at [181, 263] on input "No" at bounding box center [184, 261] width 6 height 6
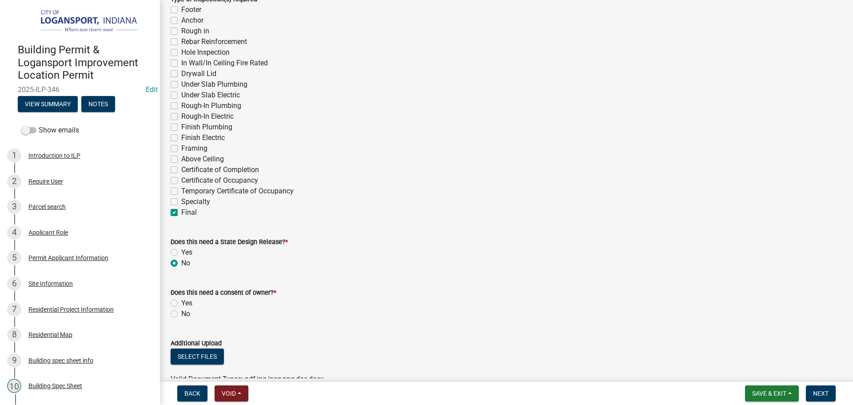
radio input "true"
click at [181, 312] on label "No" at bounding box center [185, 313] width 9 height 11
click at [181, 312] on input "No" at bounding box center [184, 311] width 6 height 6
radio input "true"
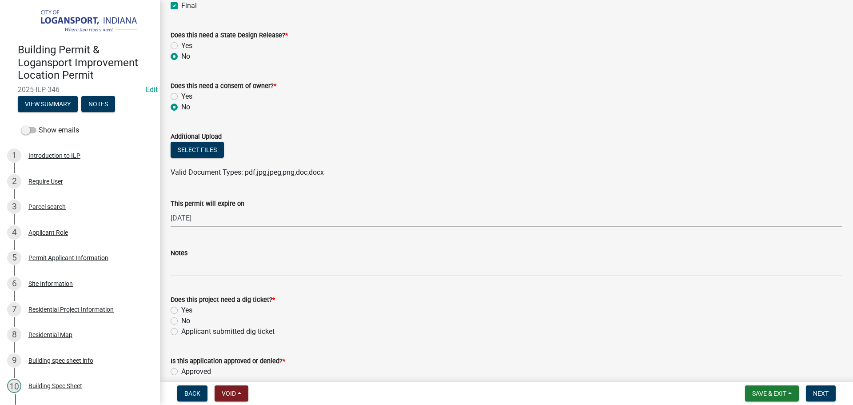
scroll to position [444, 0]
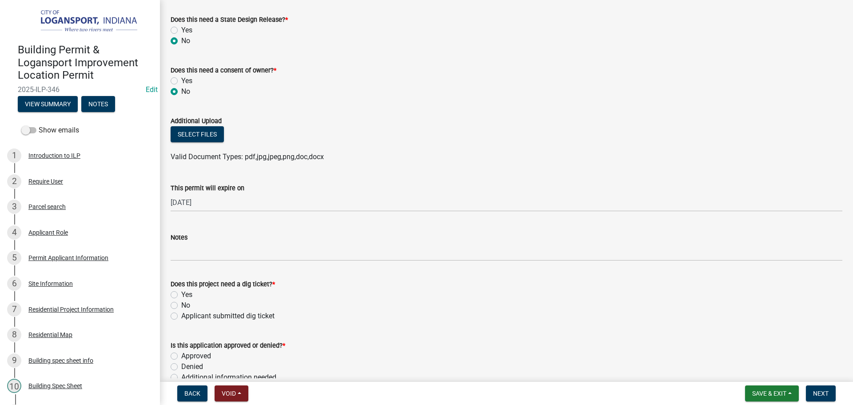
click at [181, 314] on label "Applicant submitted dig ticket" at bounding box center [227, 315] width 93 height 11
click at [181, 314] on input "Applicant submitted dig ticket" at bounding box center [184, 313] width 6 height 6
radio input "true"
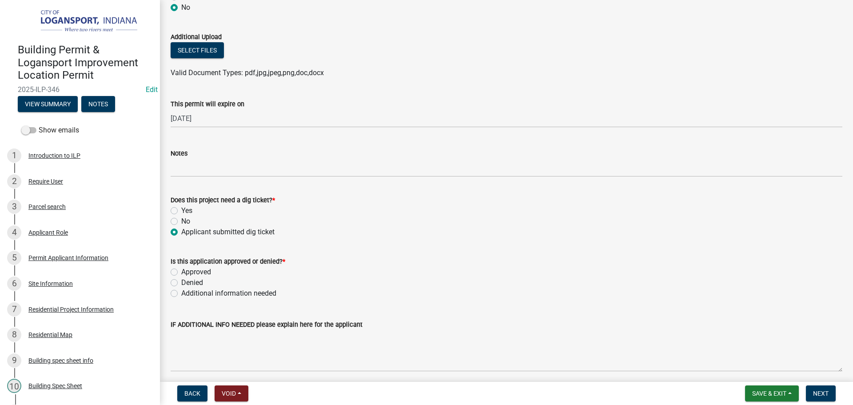
scroll to position [533, 0]
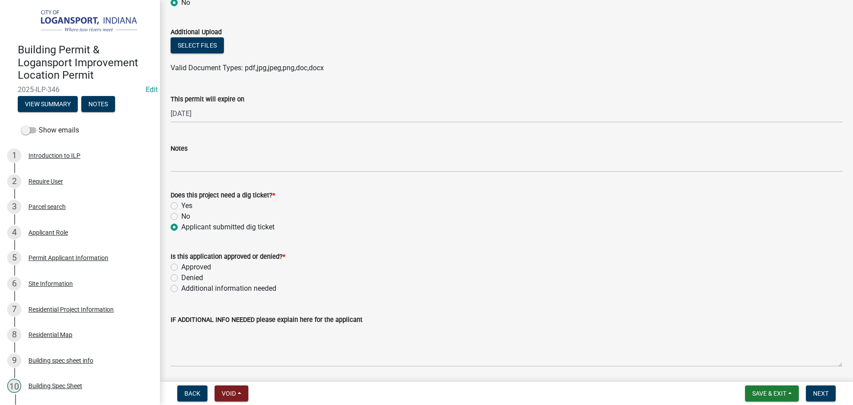
click at [181, 268] on label "Approved" at bounding box center [196, 267] width 30 height 11
click at [181, 267] on input "Approved" at bounding box center [184, 265] width 6 height 6
radio input "true"
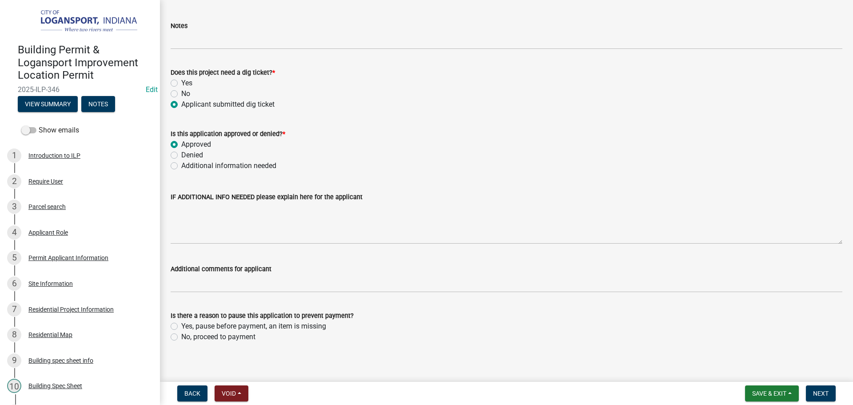
scroll to position [662, 0]
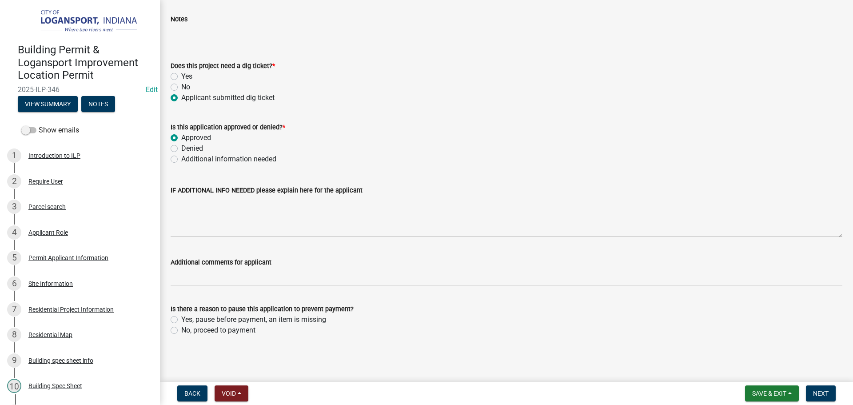
click at [181, 331] on label "No, proceed to payment" at bounding box center [218, 330] width 74 height 11
click at [181, 330] on input "No, proceed to payment" at bounding box center [184, 328] width 6 height 6
radio input "true"
click at [821, 393] on span "Next" at bounding box center [821, 392] width 16 height 7
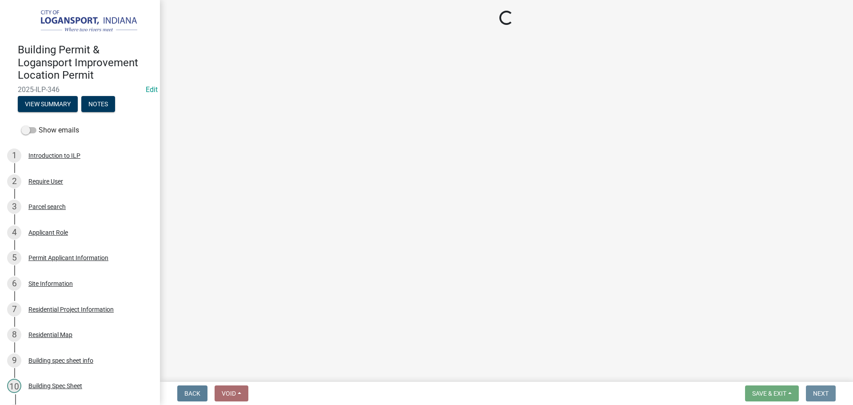
scroll to position [0, 0]
select select "3: 3"
